Goal: Check status: Check status

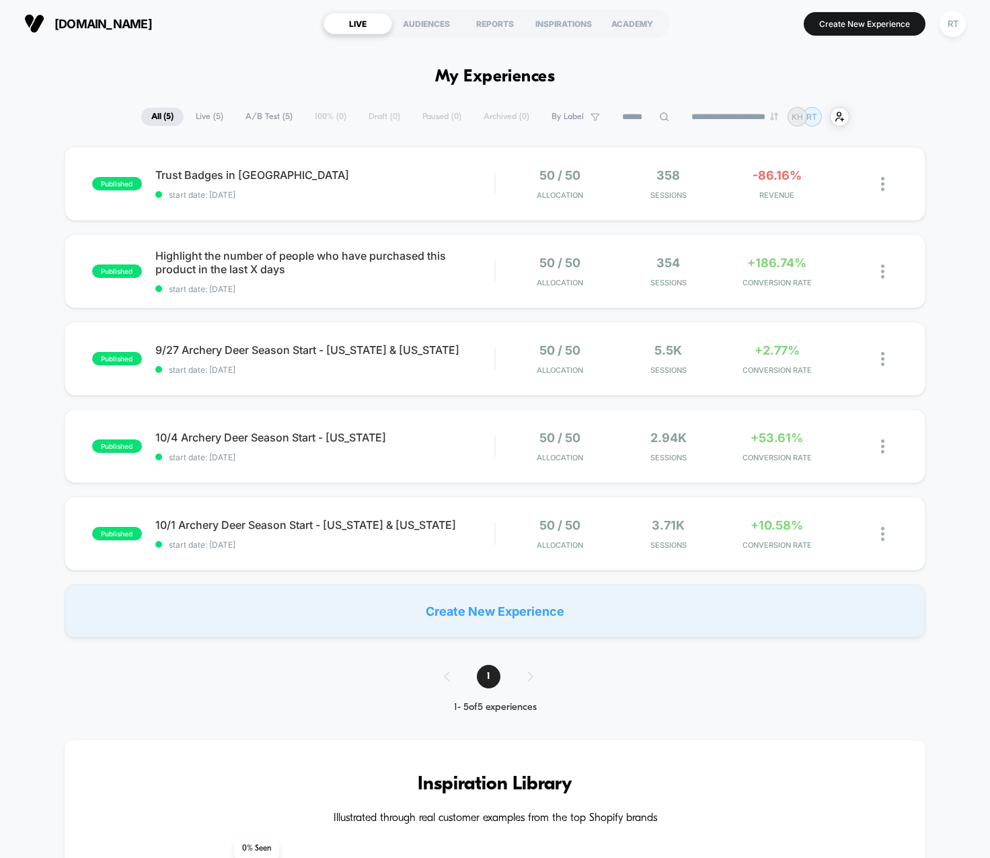
click at [85, 114] on div "**********" at bounding box center [495, 117] width 990 height 20
click at [375, 286] on span "start date: [DATE]" at bounding box center [325, 289] width 340 height 10
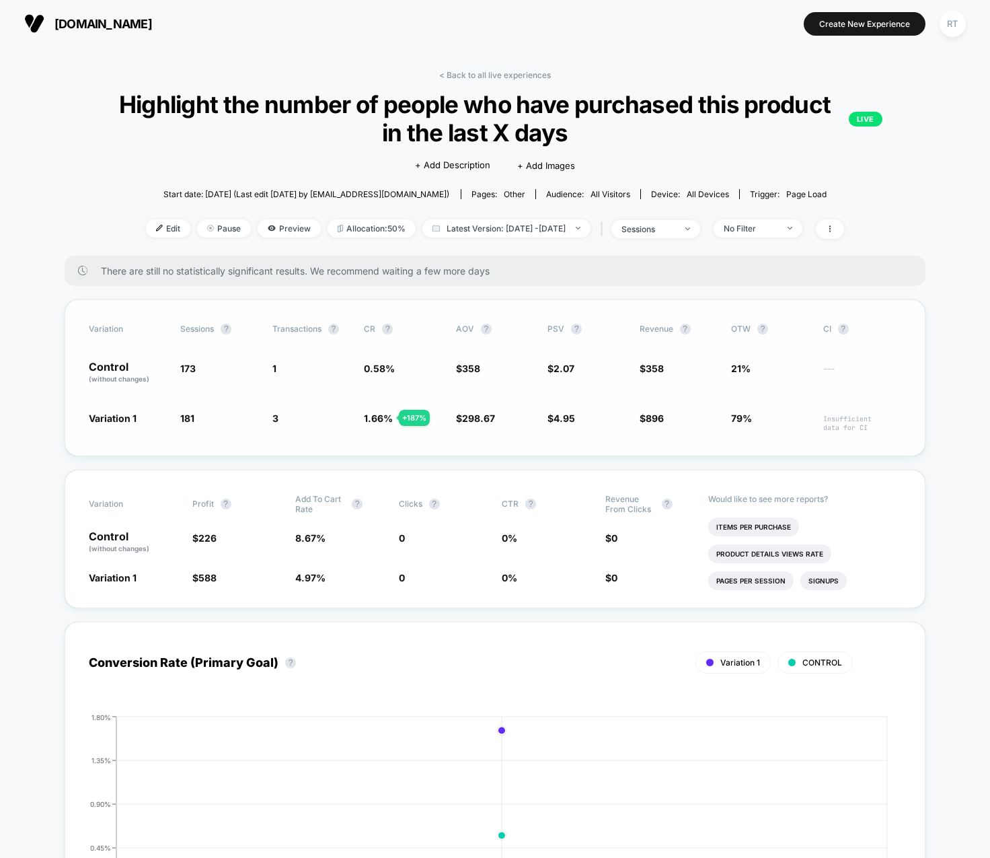
scroll to position [635, 0]
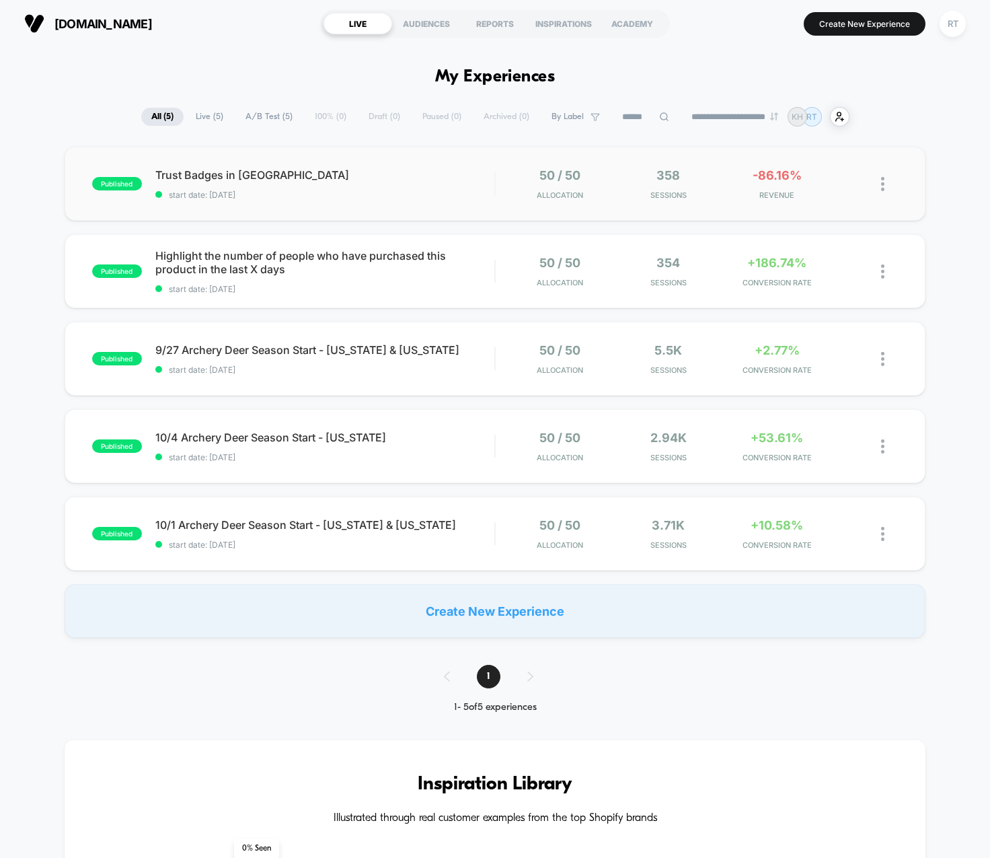
click at [313, 207] on div "published Trust Badges in Carrt start date: [DATE] 50 / 50 Allocation 358 Sessi…" at bounding box center [496, 184] width 862 height 74
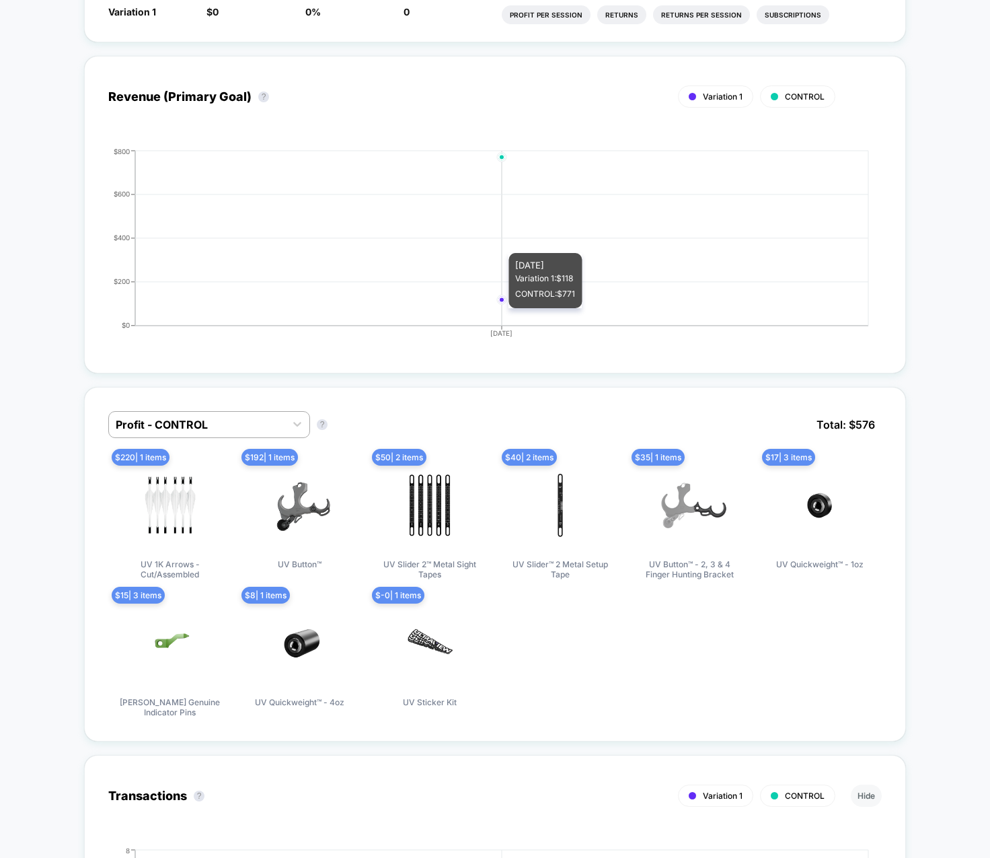
scroll to position [687, 0]
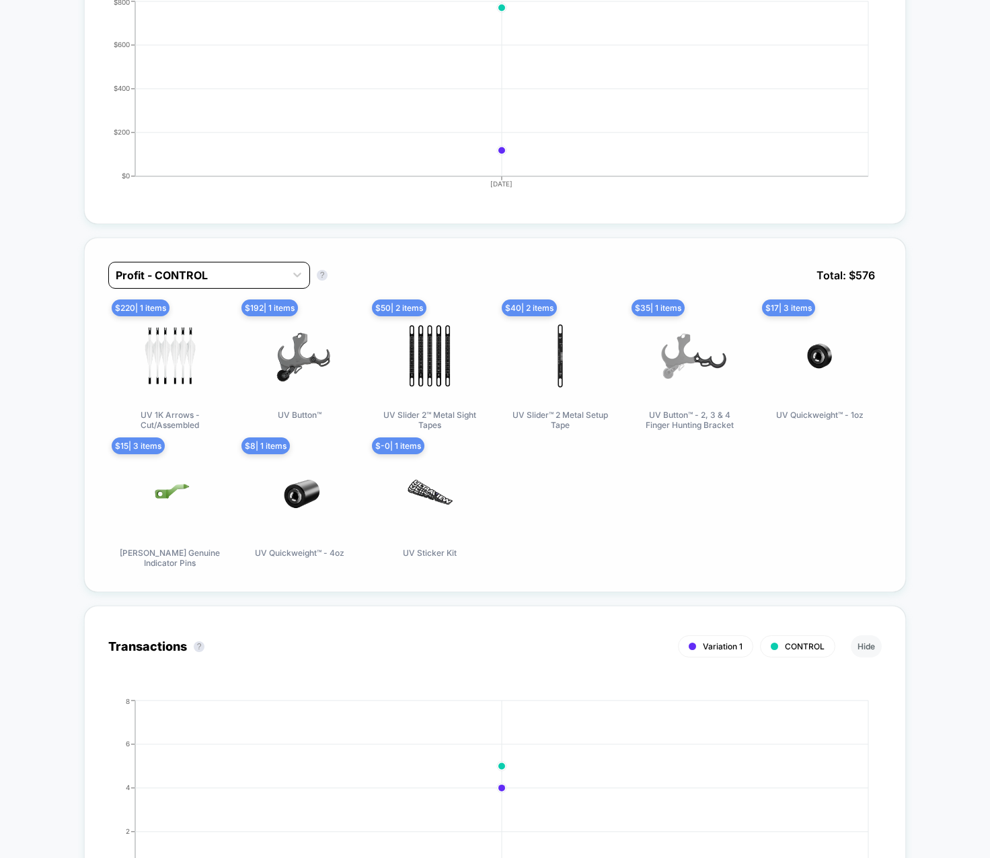
click at [216, 264] on div "Profit - CONTROL" at bounding box center [197, 275] width 176 height 22
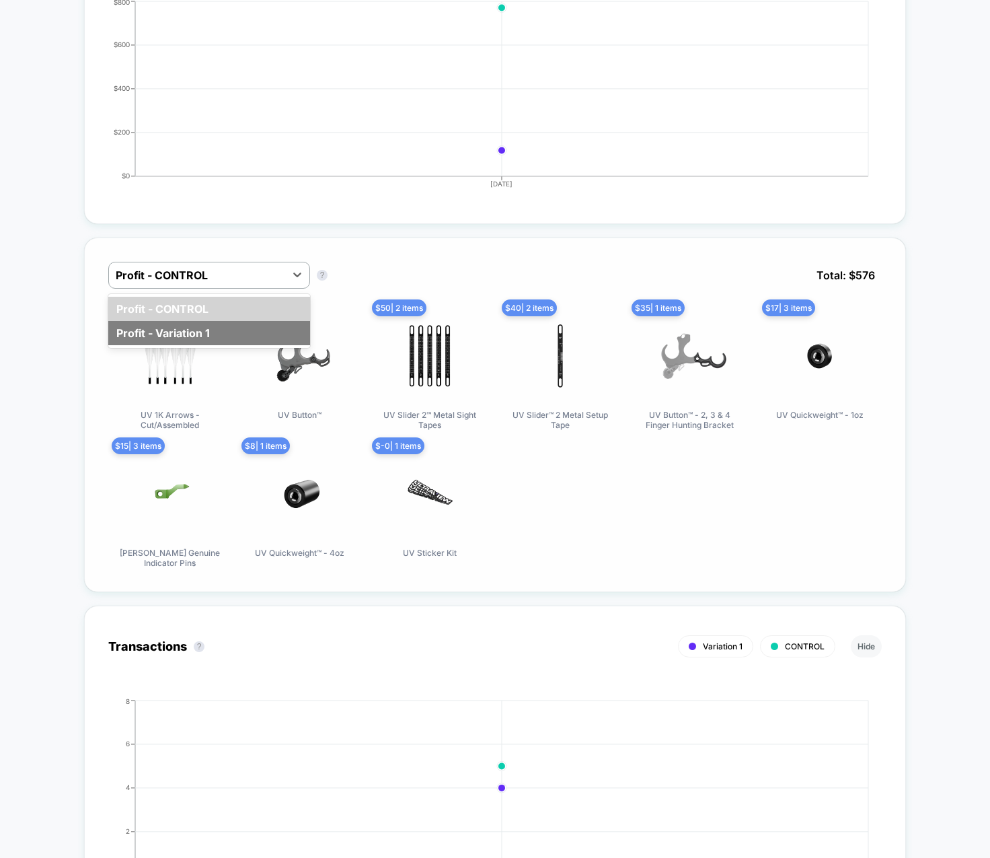
click at [204, 330] on div "Profit - Variation 1" at bounding box center [209, 333] width 202 height 24
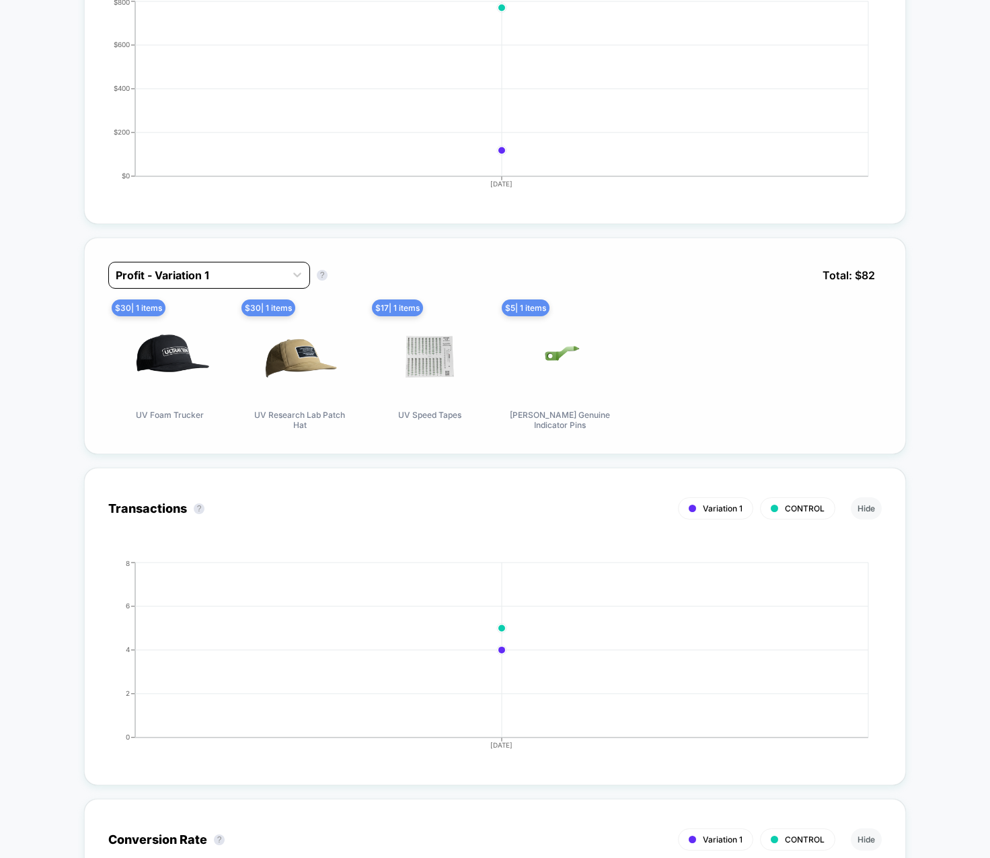
click at [205, 278] on div at bounding box center [197, 275] width 163 height 16
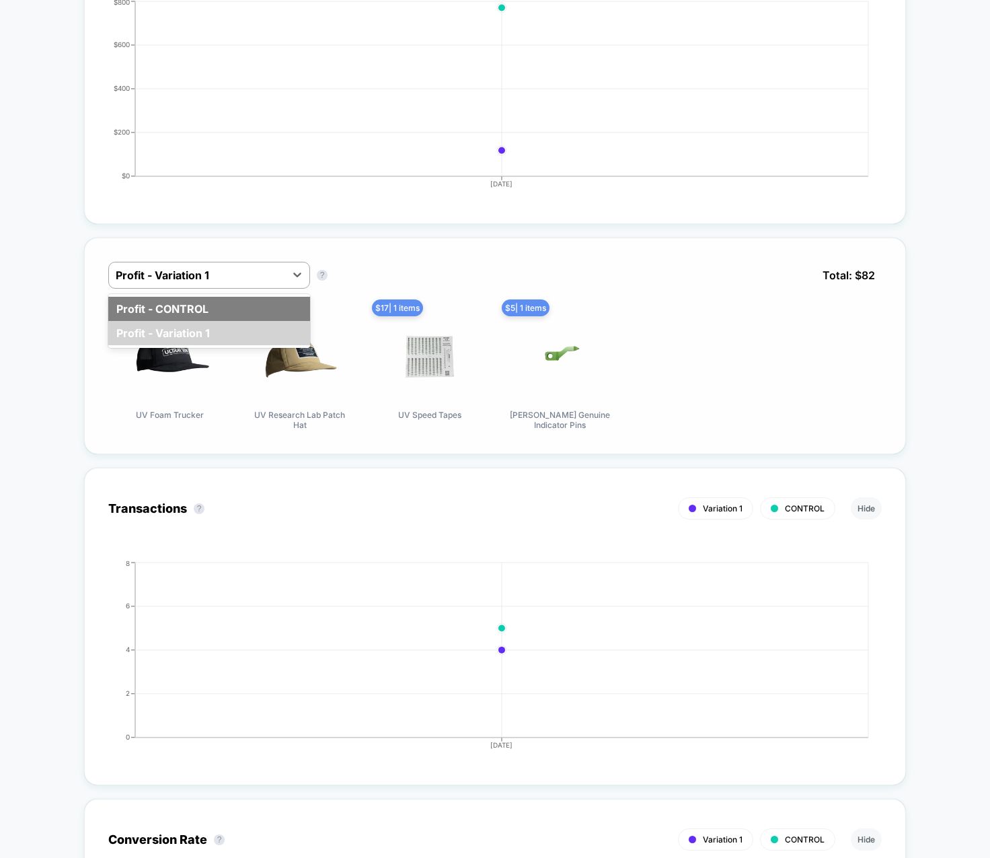
click at [207, 309] on div "Profit - CONTROL" at bounding box center [209, 309] width 202 height 24
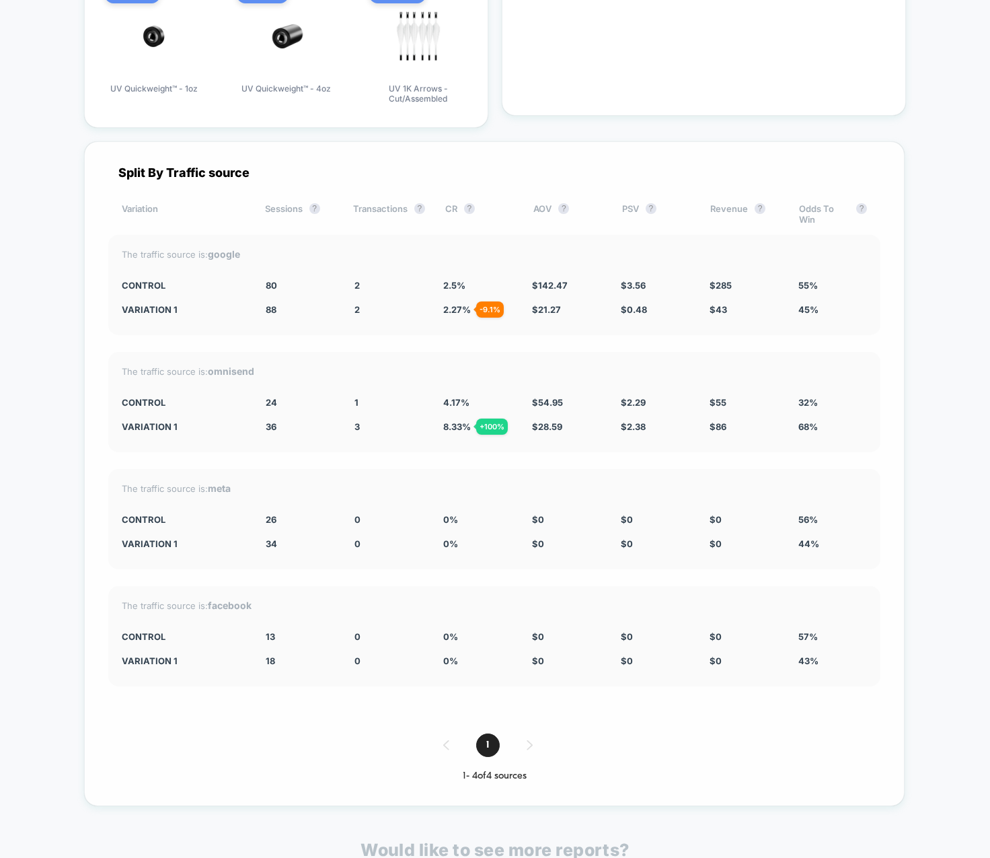
scroll to position [3282, 0]
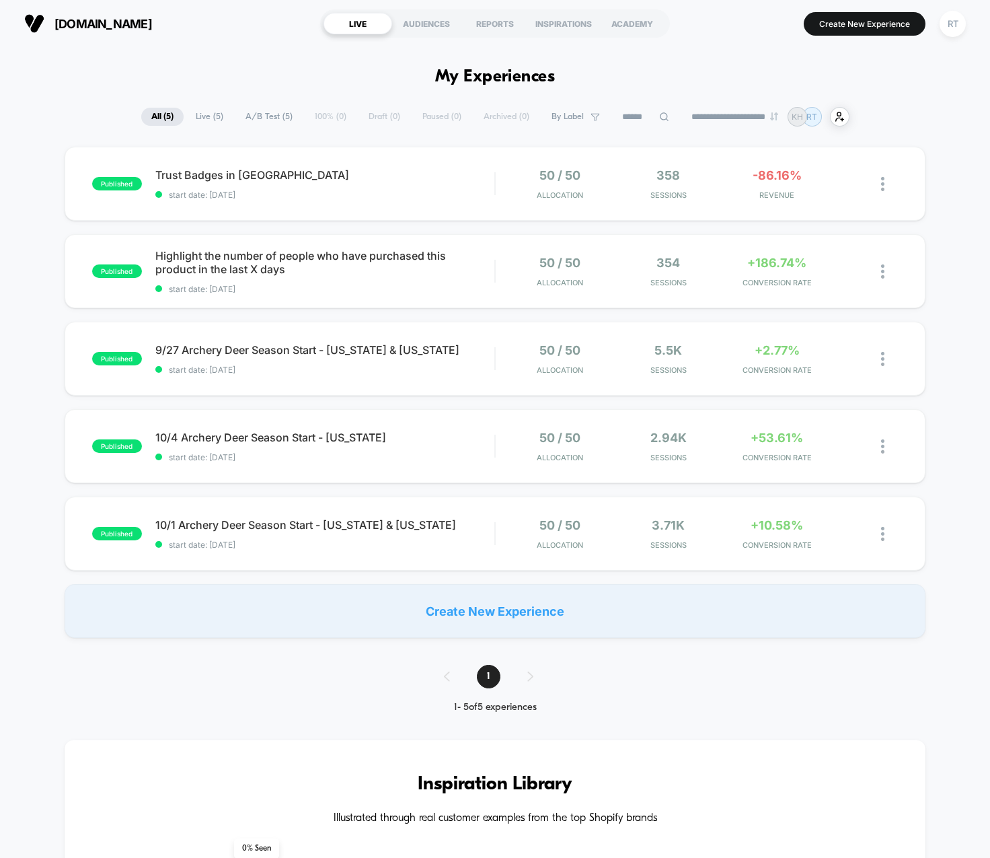
click at [128, 30] on span "[DOMAIN_NAME]" at bounding box center [103, 24] width 98 height 14
click at [439, 441] on span "10/4 Archery Deer Season Start - [US_STATE] Click to edit experience details" at bounding box center [325, 437] width 340 height 13
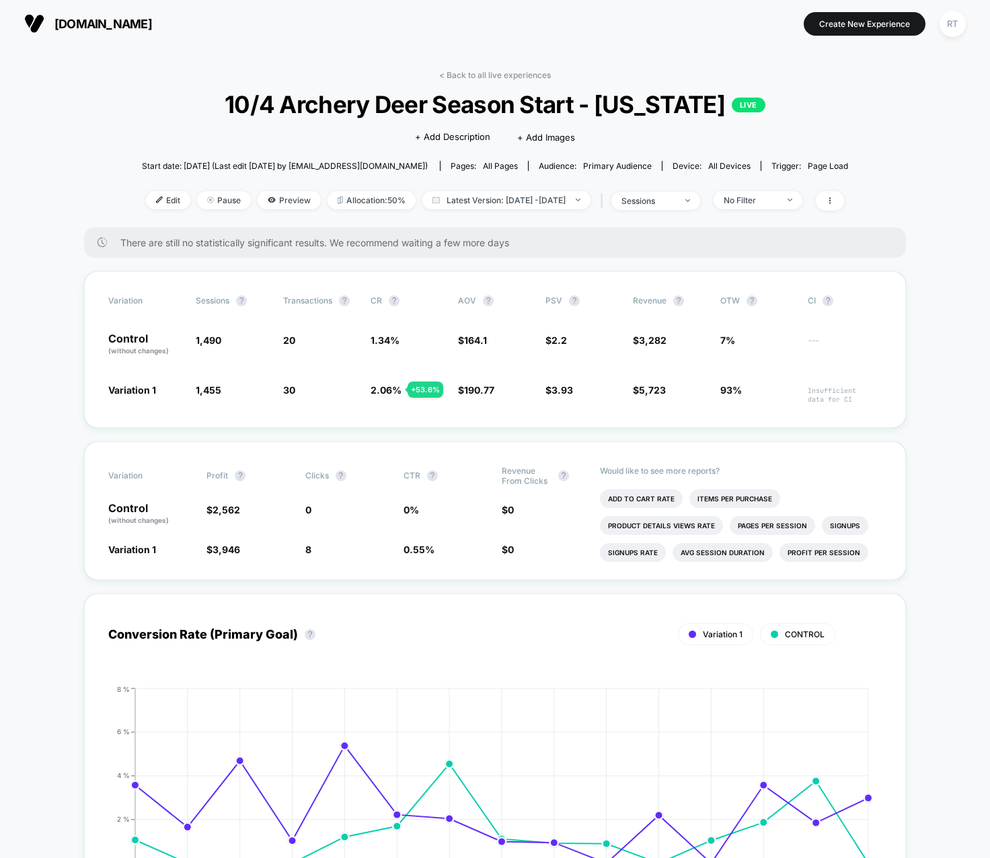
scroll to position [108, 0]
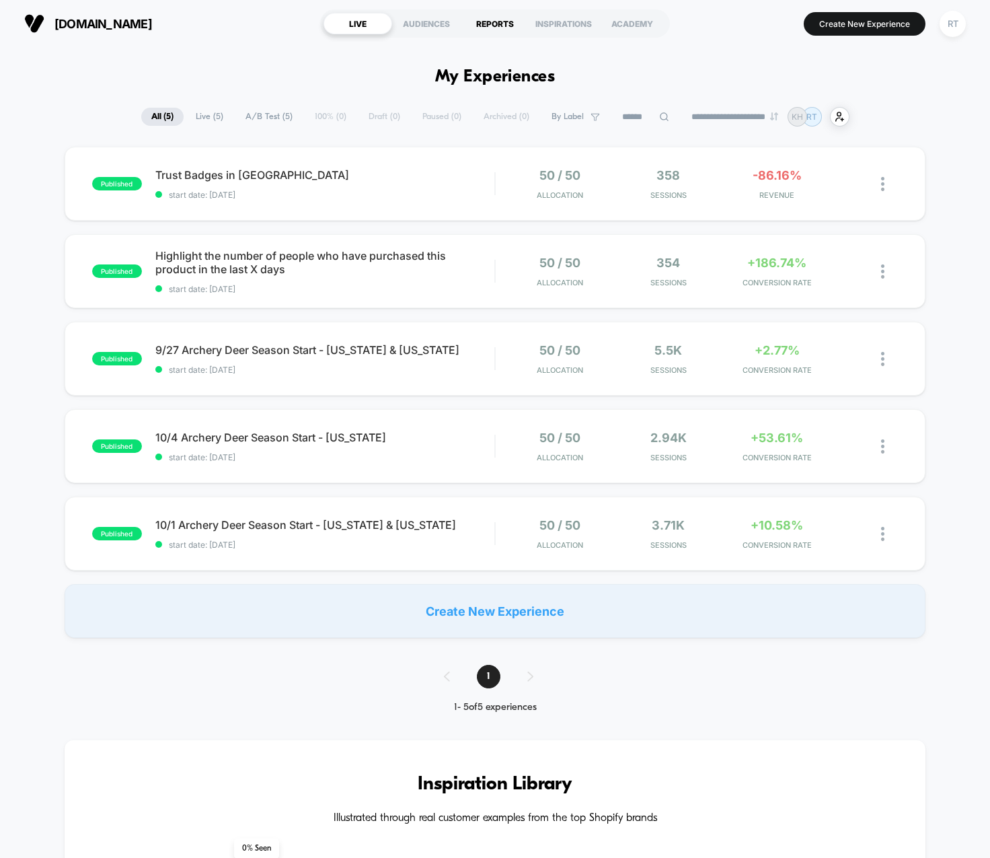
click at [504, 33] on div "REPORTS" at bounding box center [495, 24] width 69 height 22
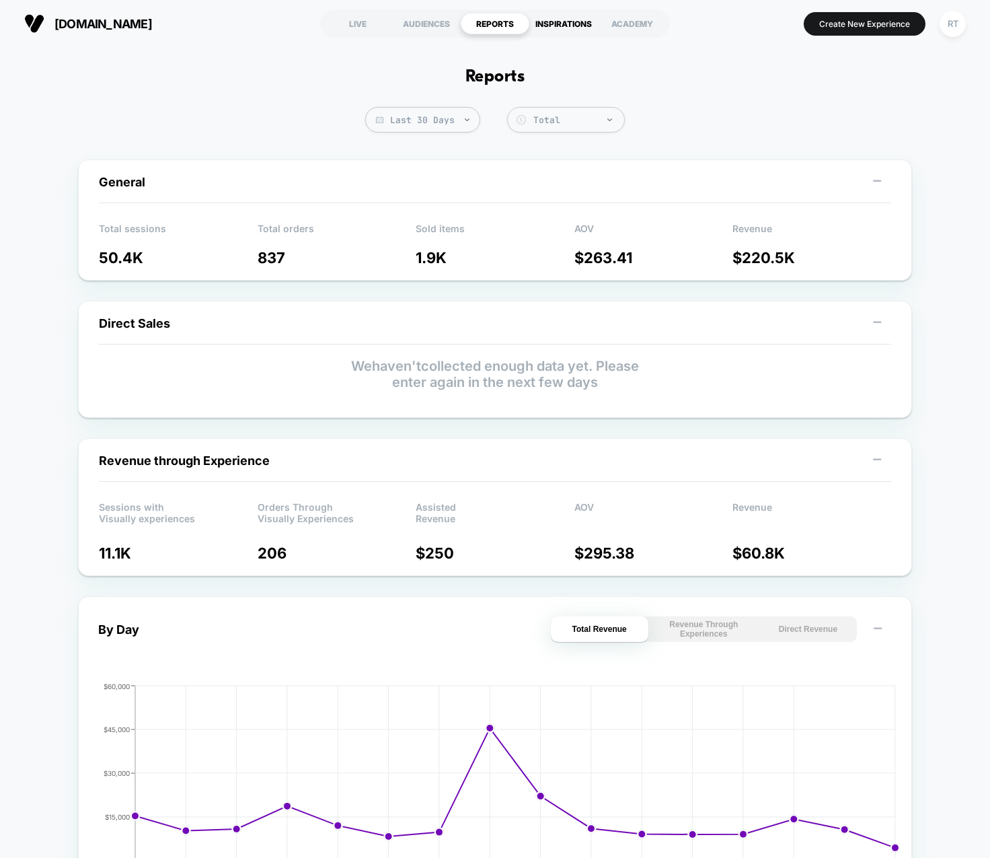
click at [570, 29] on div "INSPIRATIONS" at bounding box center [563, 24] width 69 height 22
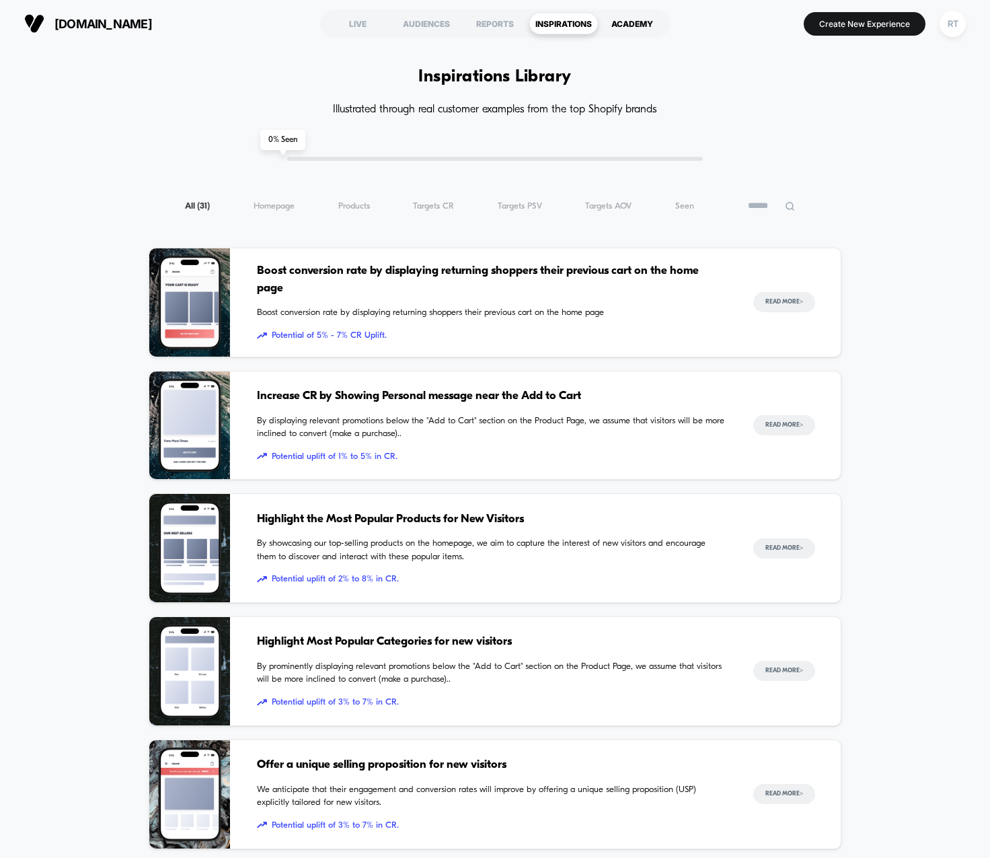
click at [624, 27] on div "ACADEMY" at bounding box center [632, 24] width 69 height 22
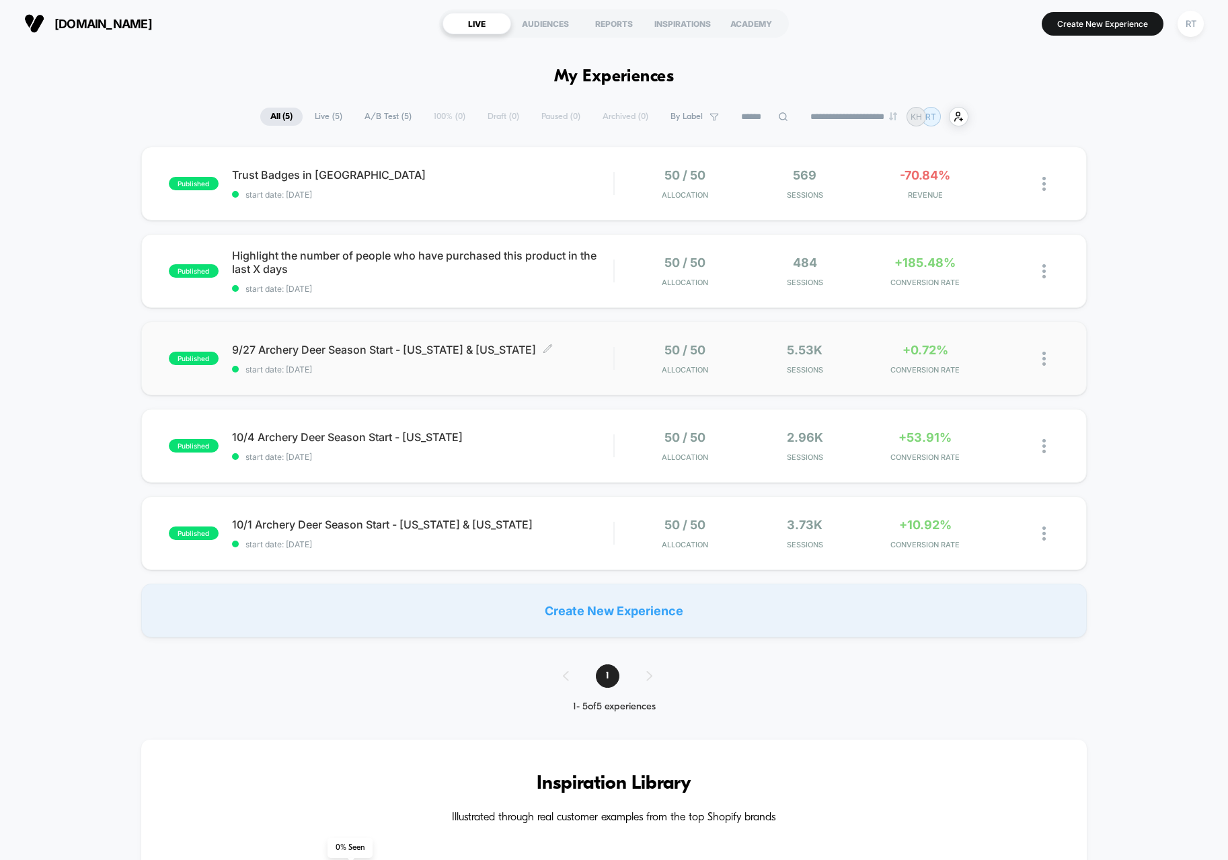
click at [562, 356] on span "9/27 Archery Deer Season Start - Texas & Ohio Click to edit experience details" at bounding box center [422, 349] width 381 height 13
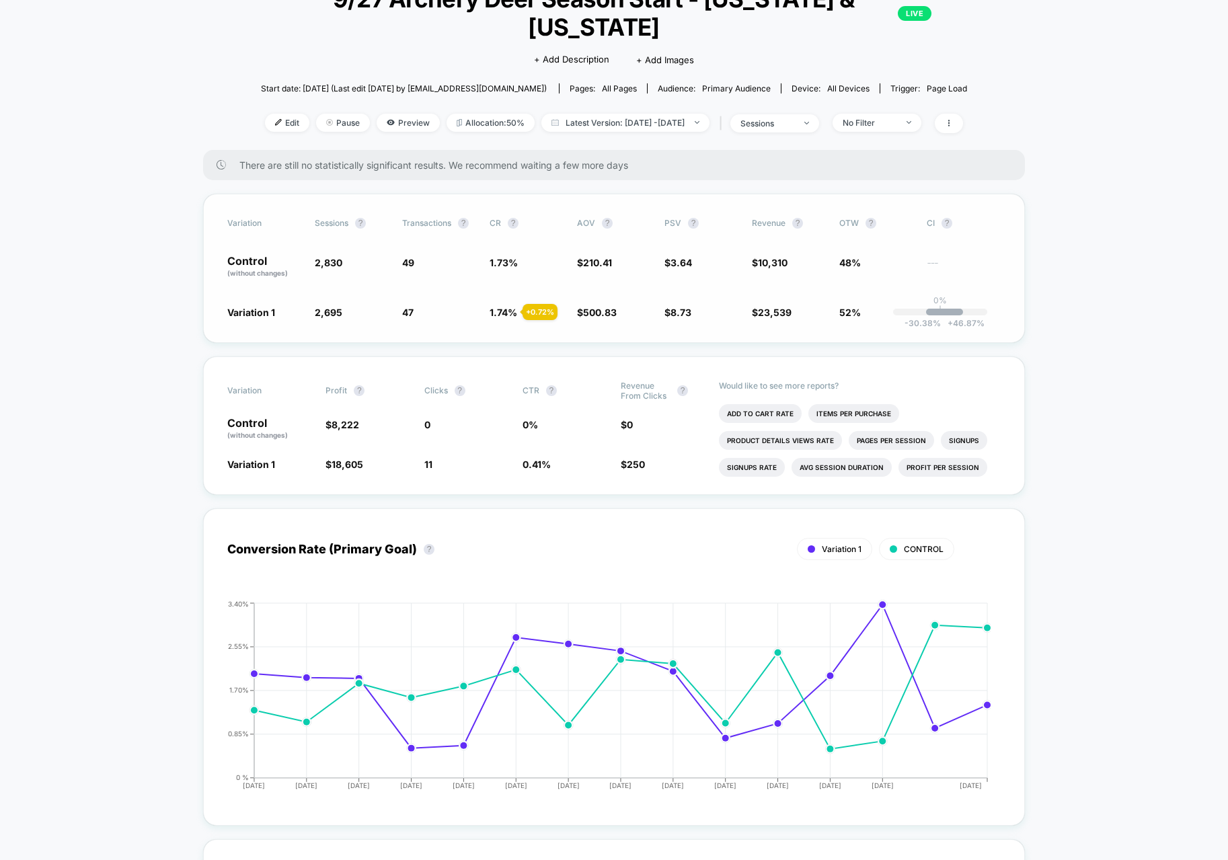
scroll to position [269, 0]
